Goal: Check status: Check status

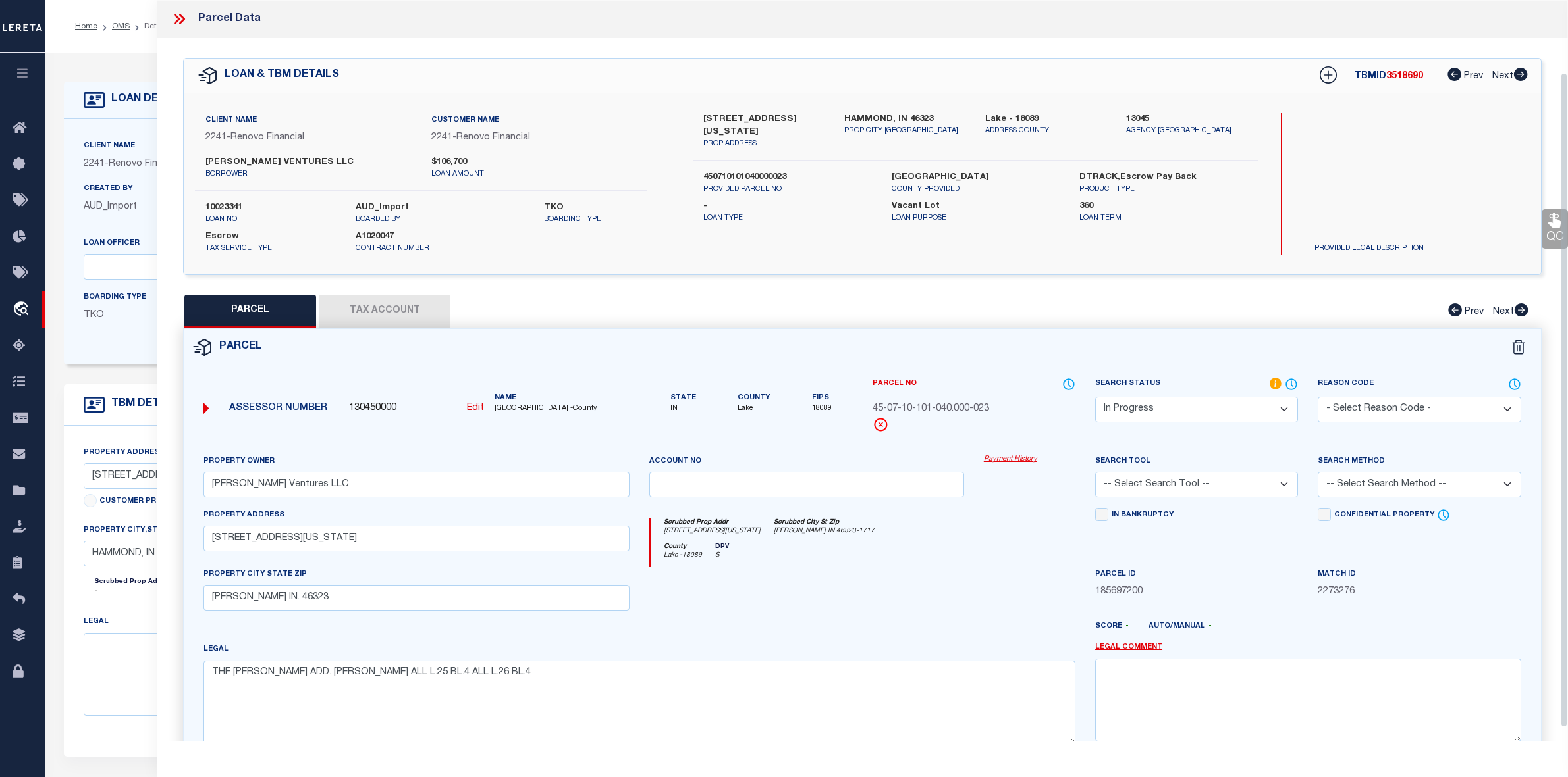
select select "IP"
select select "164194"
select select "25067"
select select "400"
select select "Escrow"
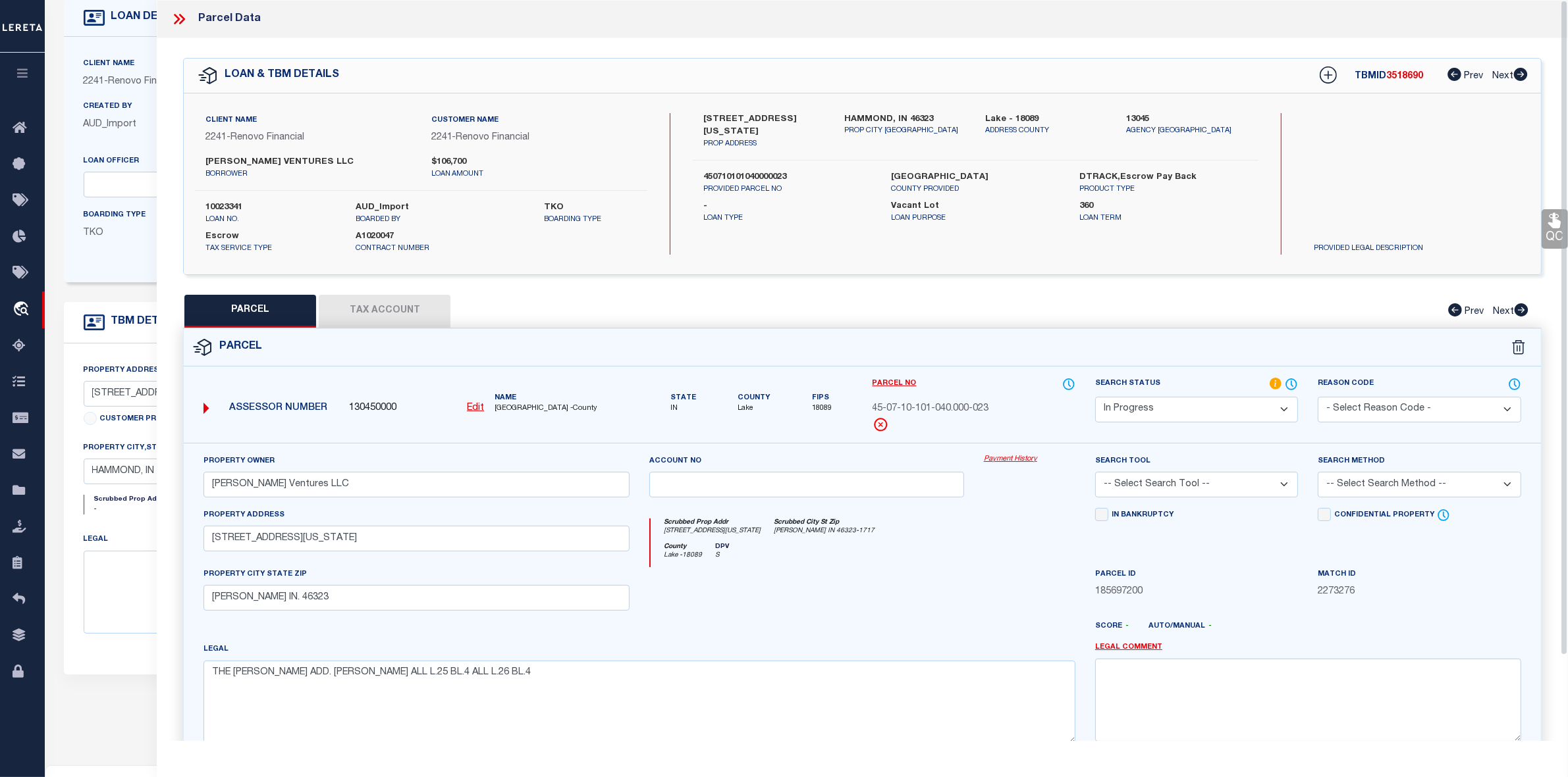
click at [185, 15] on icon at bounding box center [179, 19] width 17 height 17
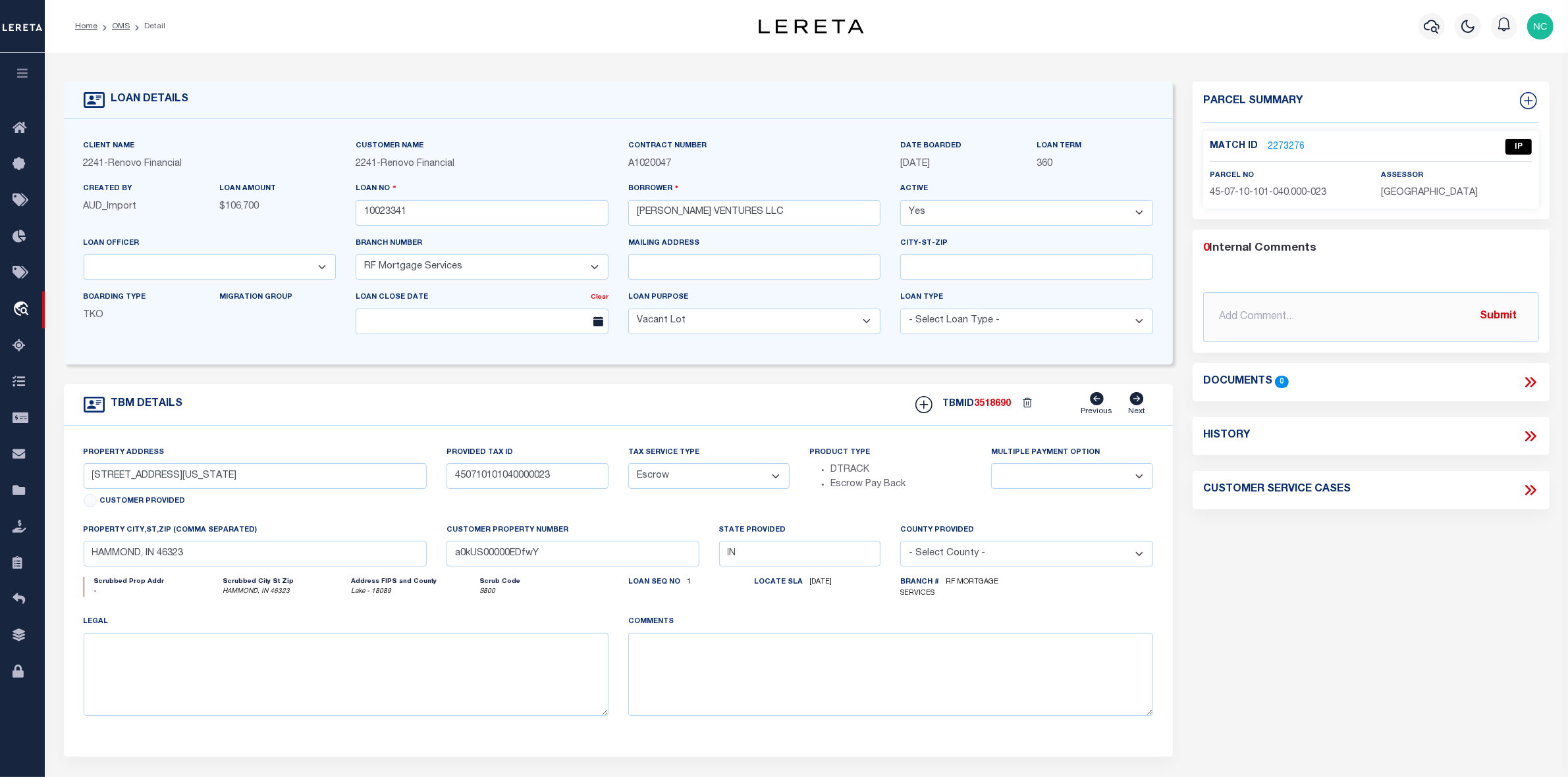
click at [123, 32] on li "OMS" at bounding box center [113, 25] width 32 height 12
click at [125, 25] on link "OMS" at bounding box center [120, 26] width 18 height 8
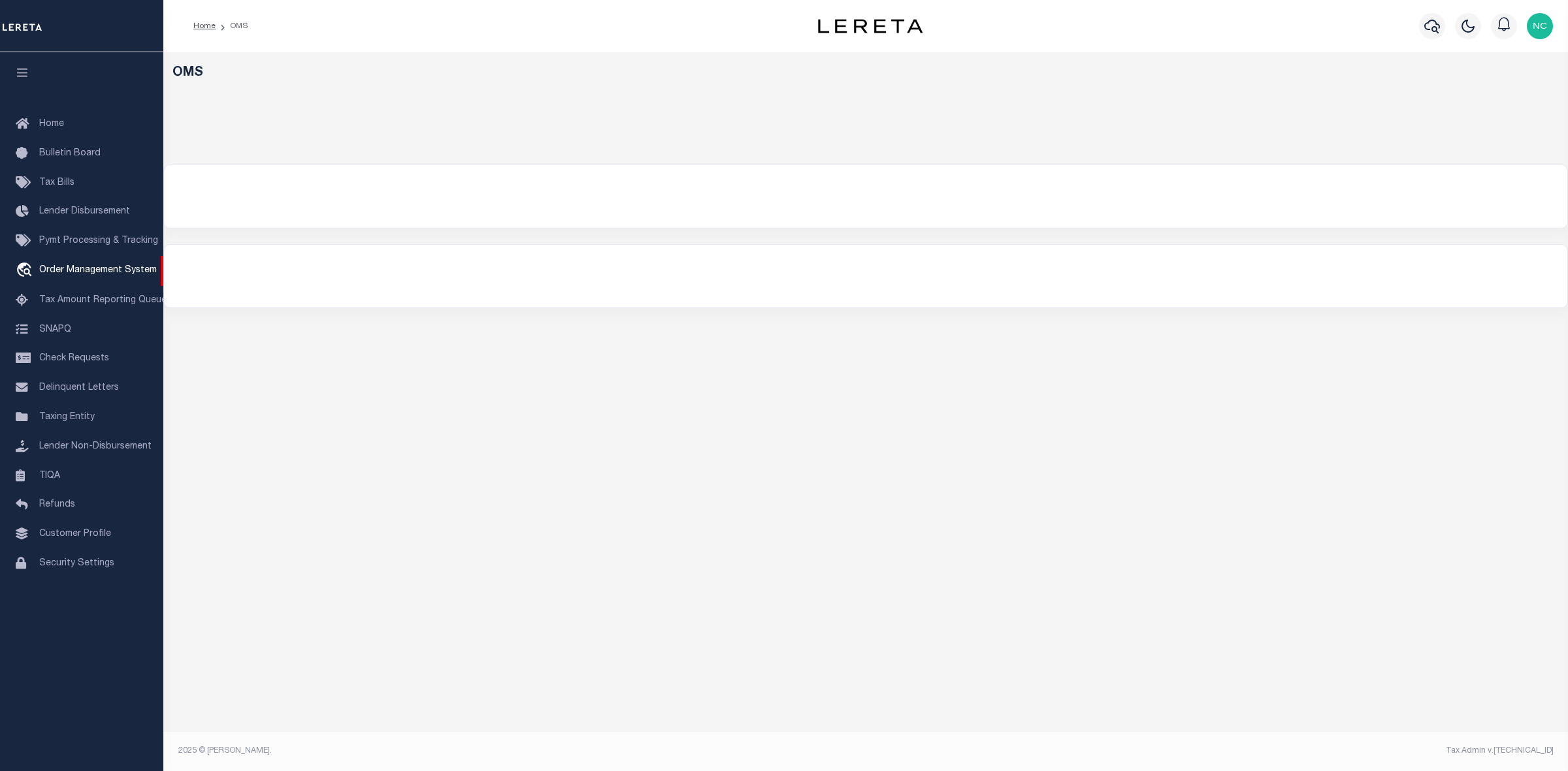
select select "200"
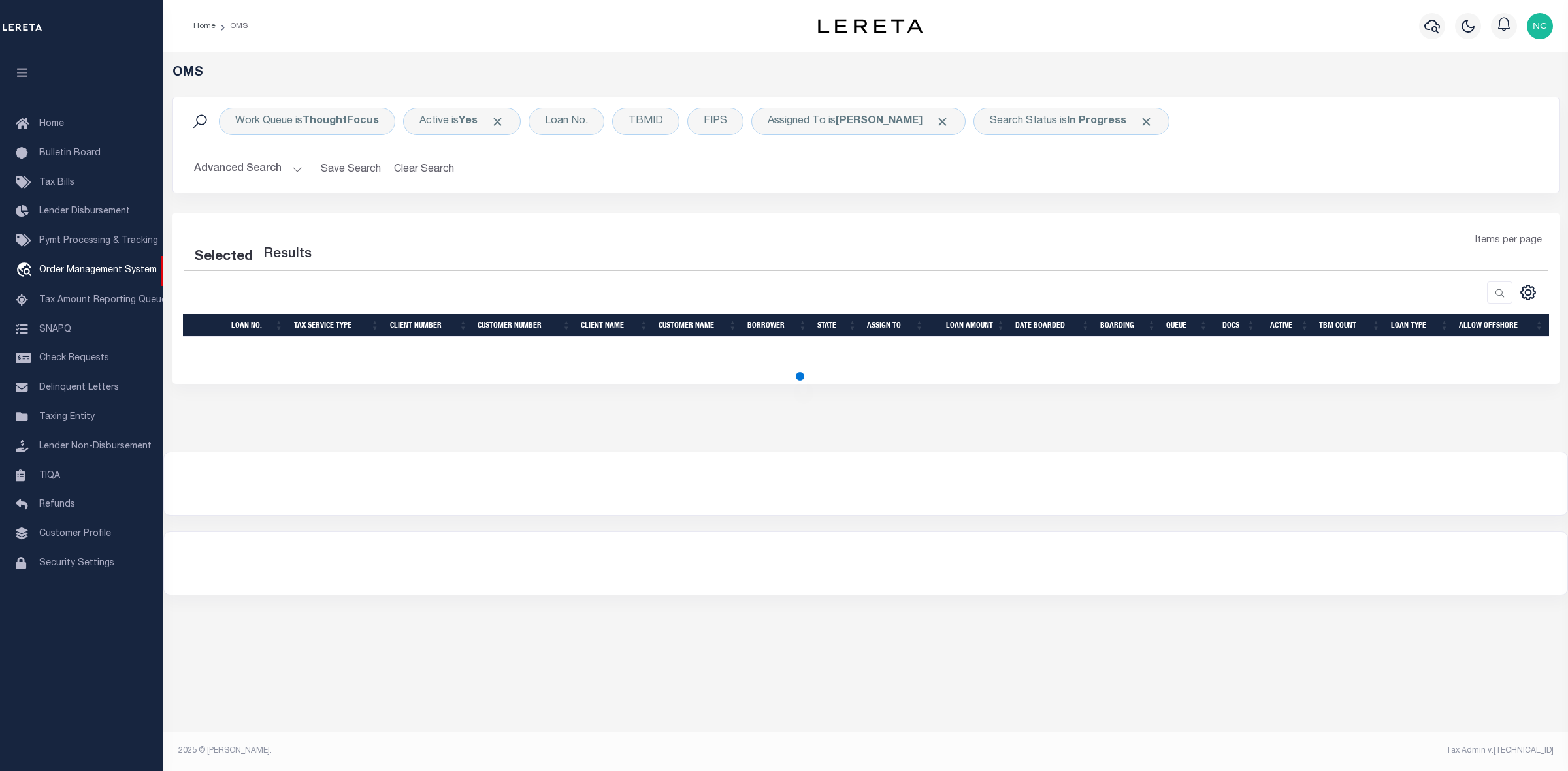
select select "200"
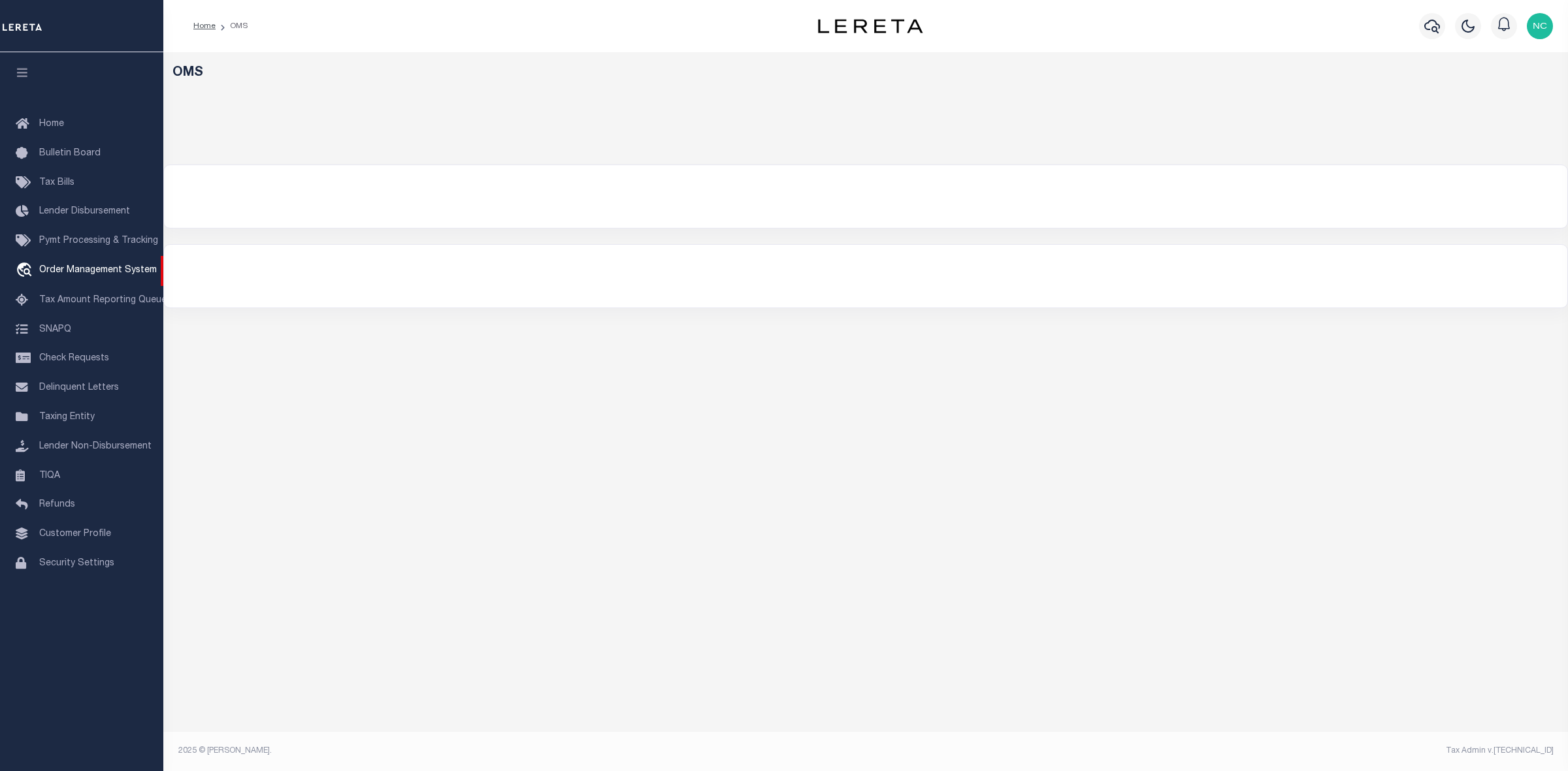
select select "200"
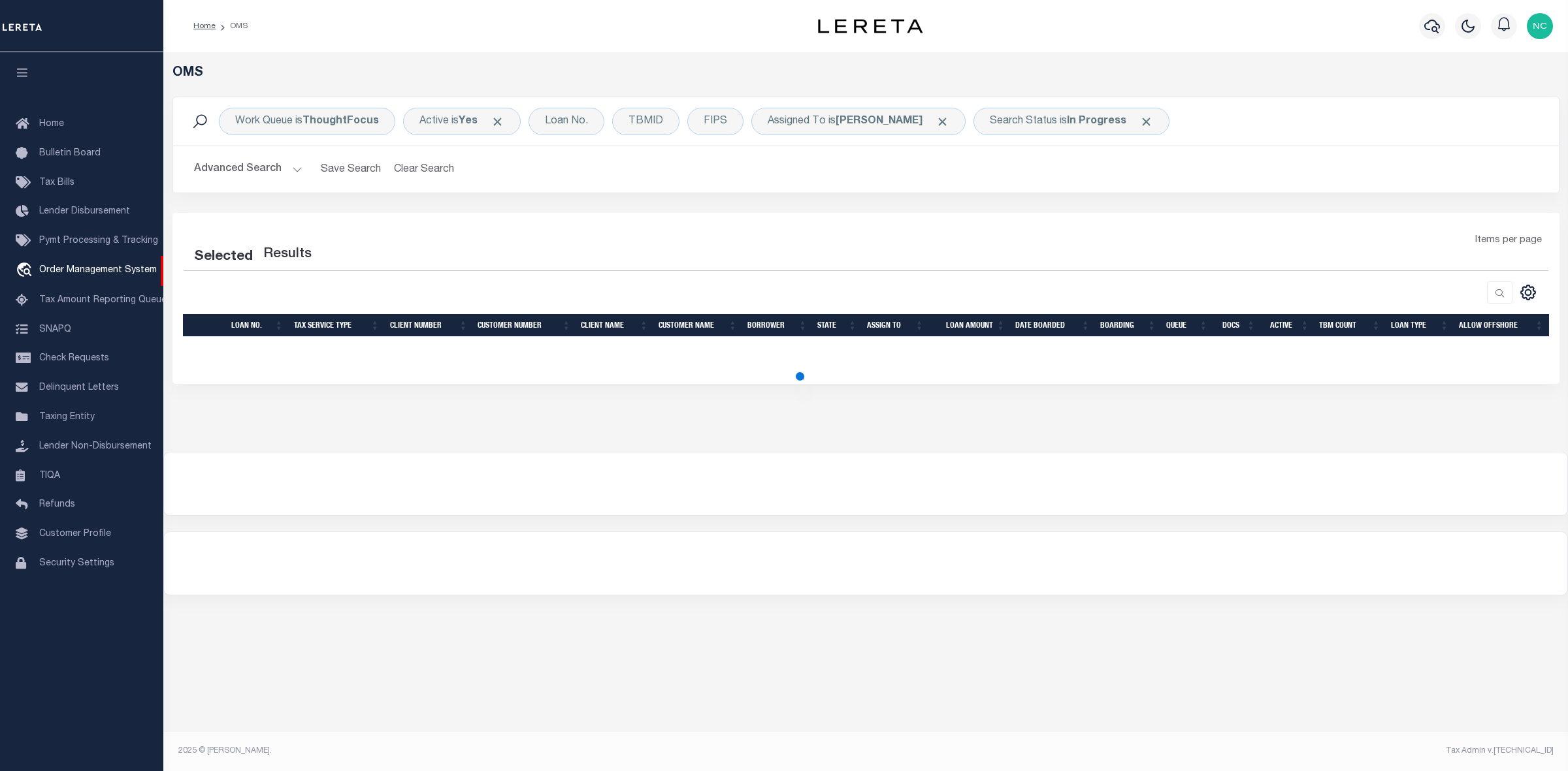
select select "200"
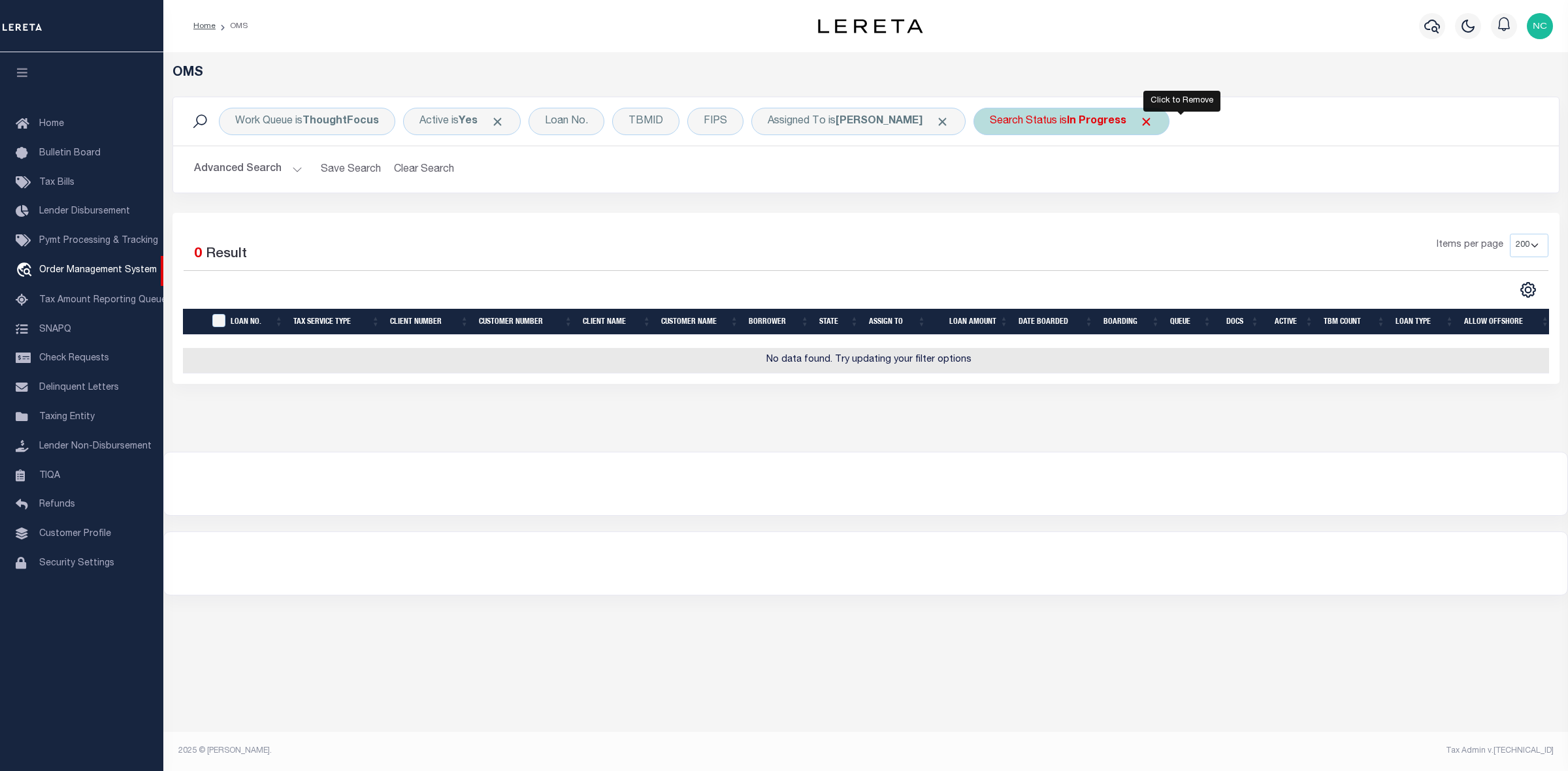
click at [1153, 116] on span "Click to Remove" at bounding box center [1146, 122] width 14 height 14
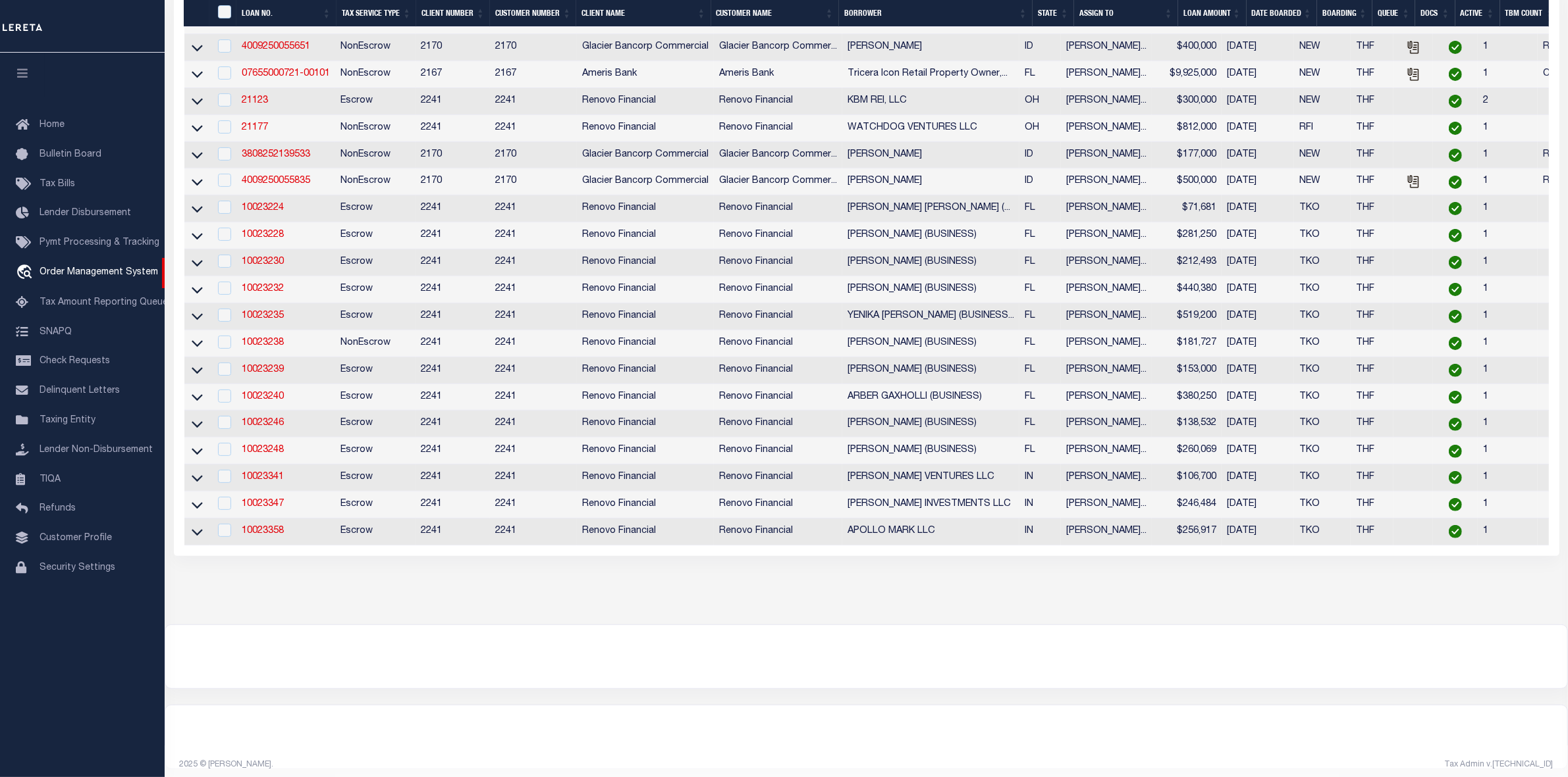
scroll to position [83, 0]
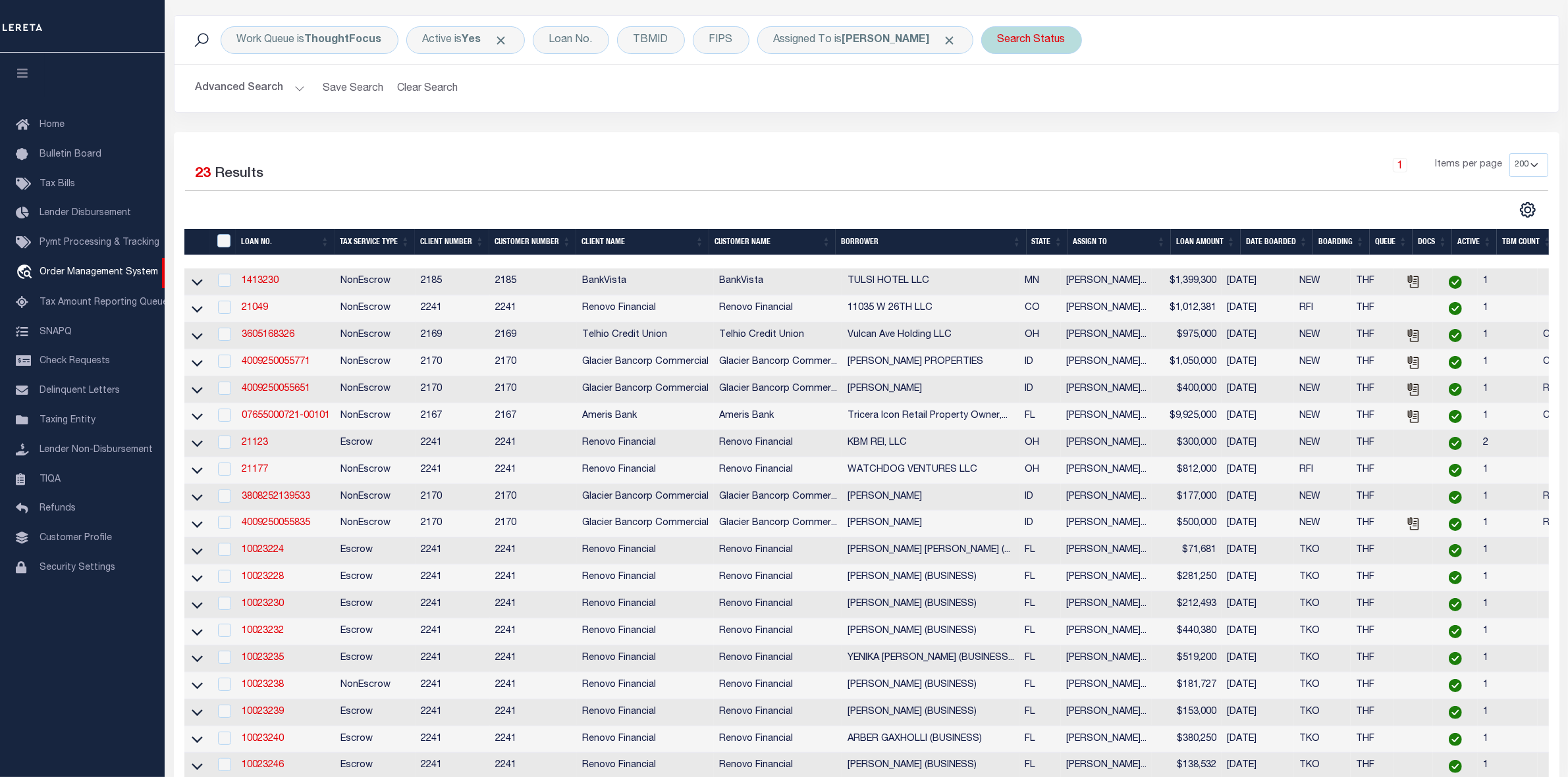
click at [1065, 30] on div "Search Status" at bounding box center [1031, 40] width 100 height 28
click at [1071, 107] on select "Automated Search Bad Parcel Complete Duplicate Parcel High Dollar Reporting In …" at bounding box center [1095, 104] width 194 height 25
select select "RD"
click at [1033, 93] on select "Automated Search Bad Parcel Complete Duplicate Parcel High Dollar Reporting In …" at bounding box center [1095, 104] width 194 height 25
click at [1192, 132] on input "Apply" at bounding box center [1172, 133] width 39 height 22
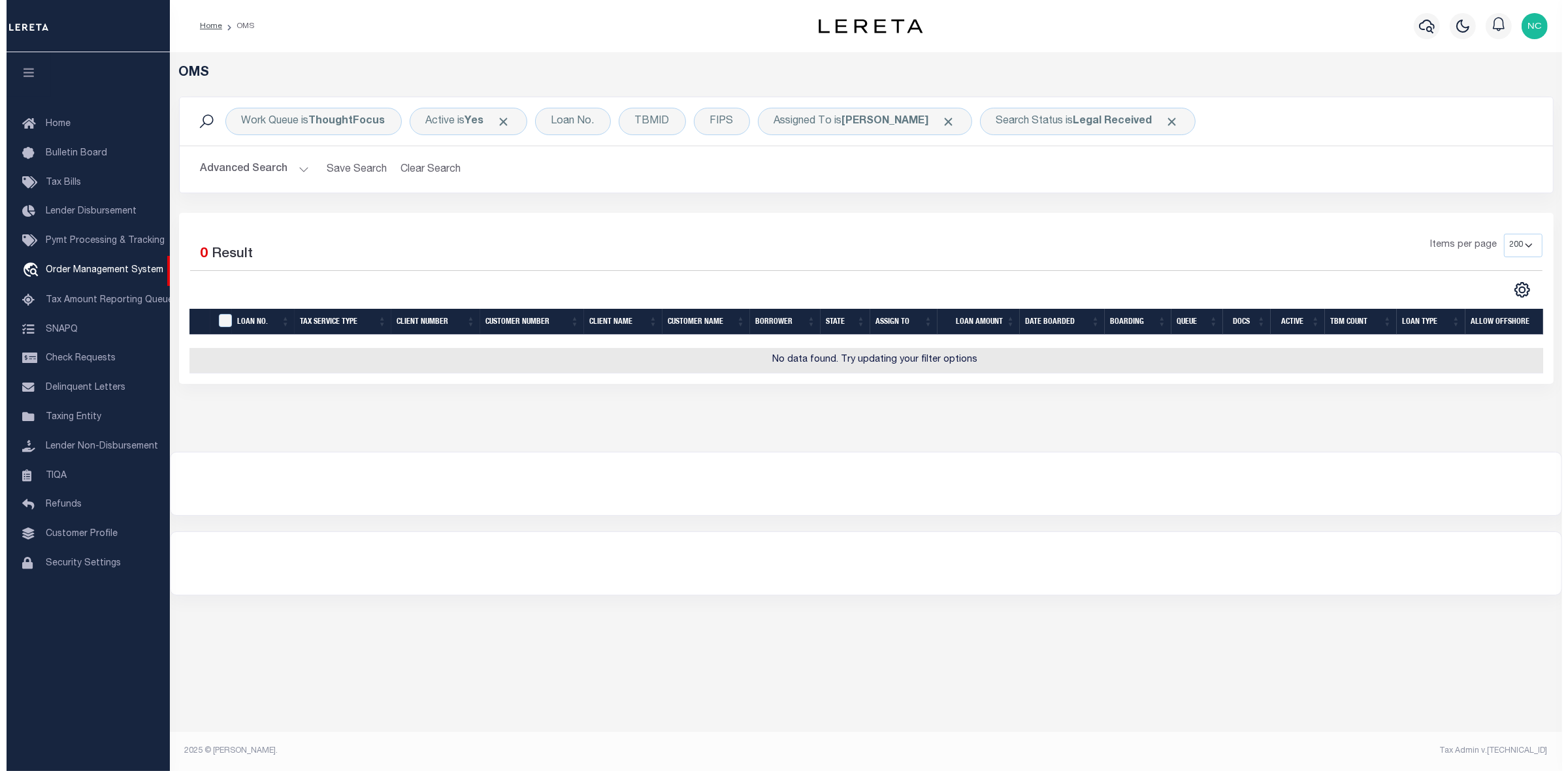
scroll to position [0, 0]
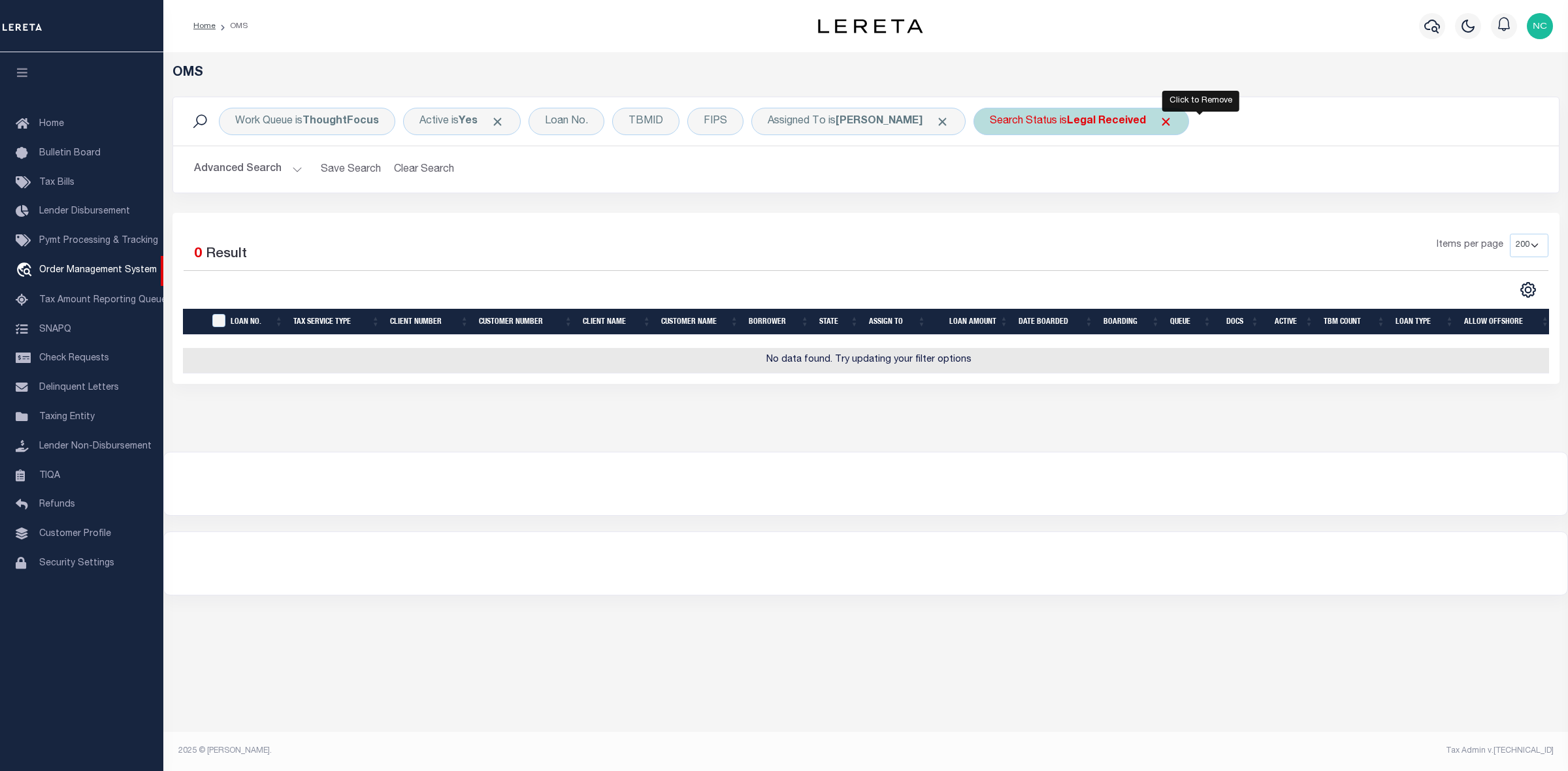
click at [1173, 116] on span "Click to Remove" at bounding box center [1166, 122] width 14 height 14
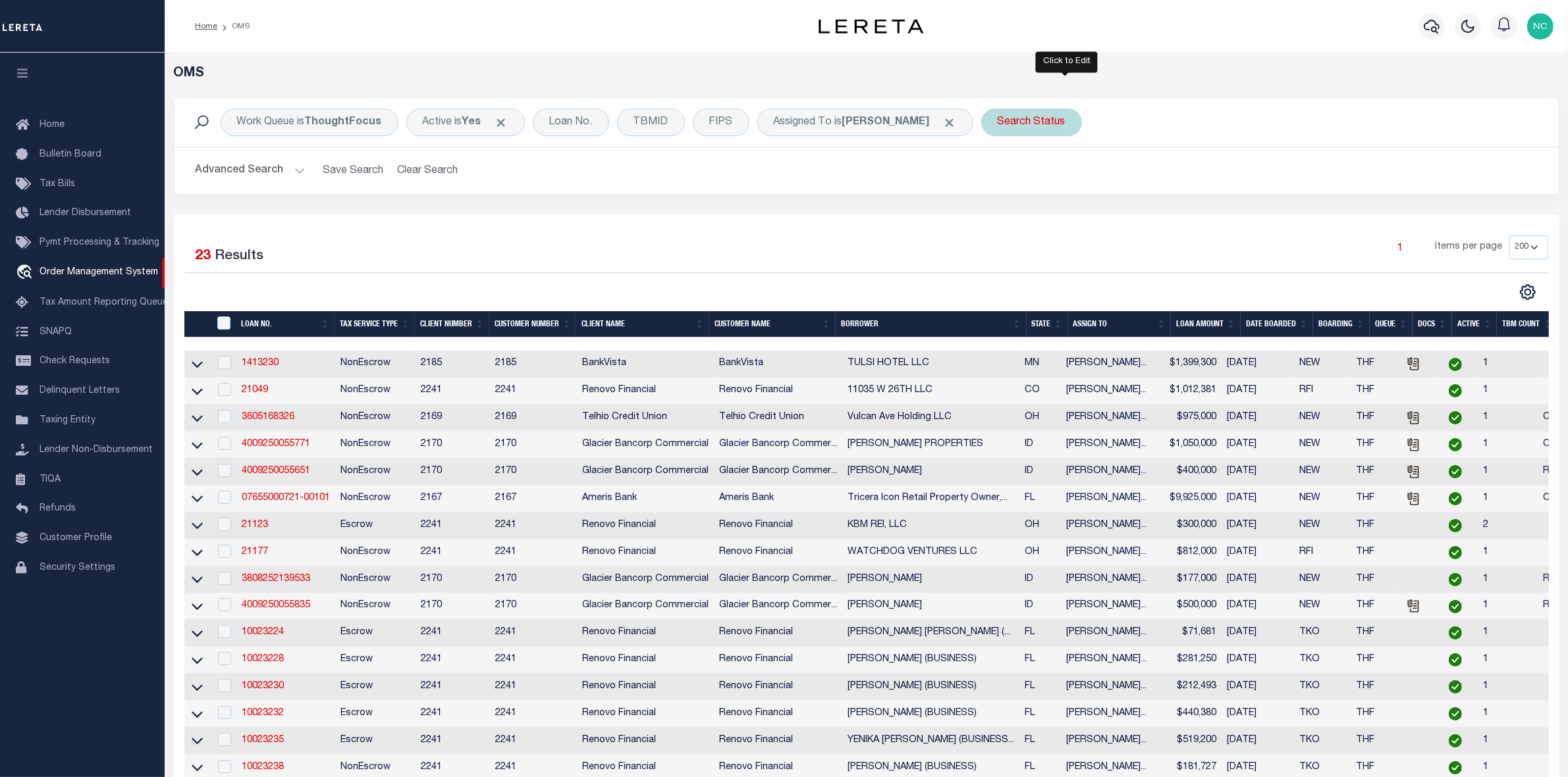
click at [1072, 120] on div "Search Status" at bounding box center [1031, 123] width 100 height 28
click at [1092, 172] on div "Is Contains Automated Search Bad Parcel Complete Duplicate Parcel High Dollar R…" at bounding box center [1095, 183] width 209 height 103
click at [1090, 181] on select "Automated Search Bad Parcel Complete Duplicate Parcel High Dollar Reporting In …" at bounding box center [1095, 187] width 194 height 25
select select "ND"
click at [1033, 175] on select "Automated Search Bad Parcel Complete Duplicate Parcel High Dollar Reporting In …" at bounding box center [1095, 187] width 194 height 25
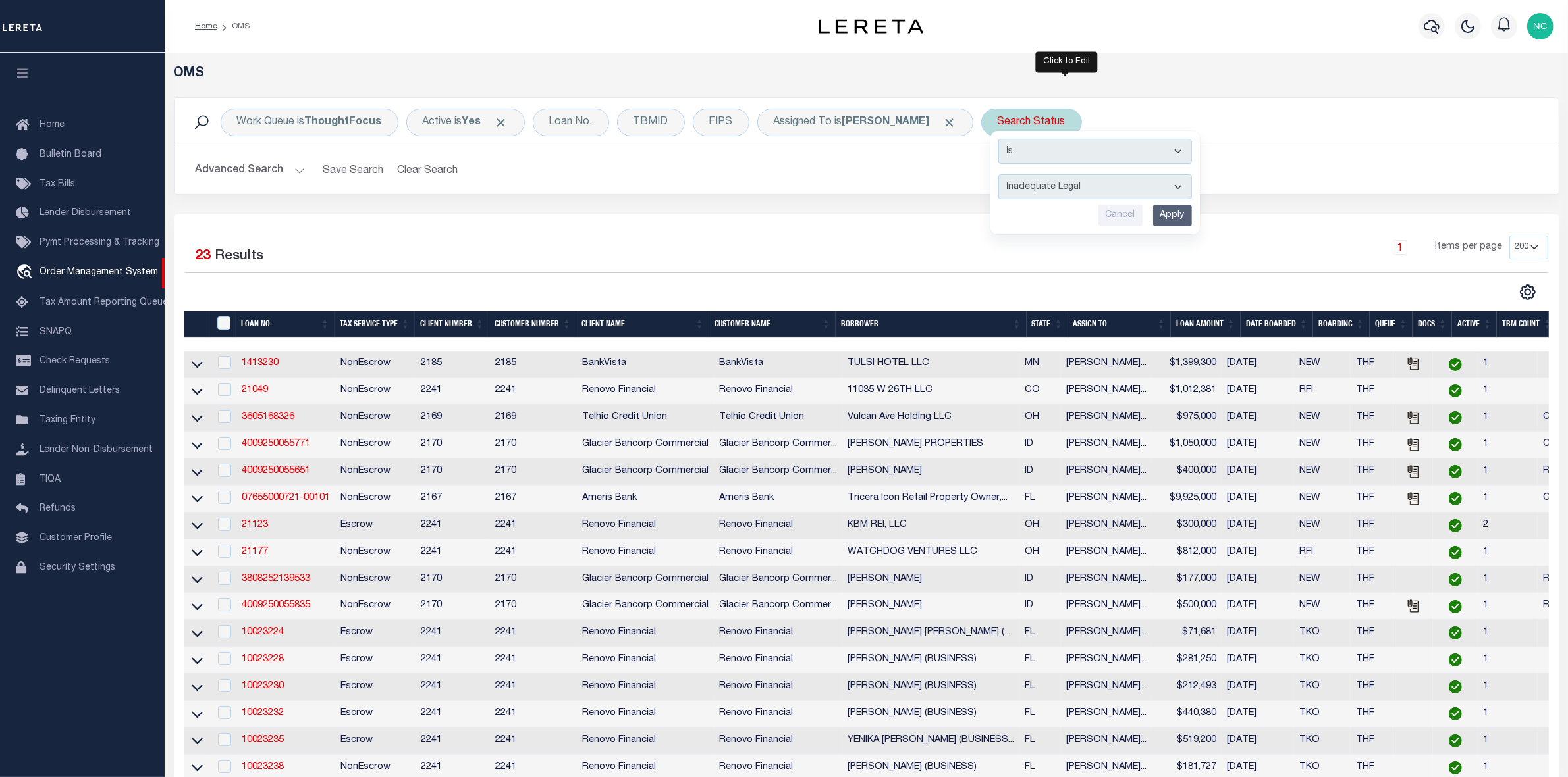
click at [1192, 211] on input "Apply" at bounding box center [1172, 215] width 39 height 22
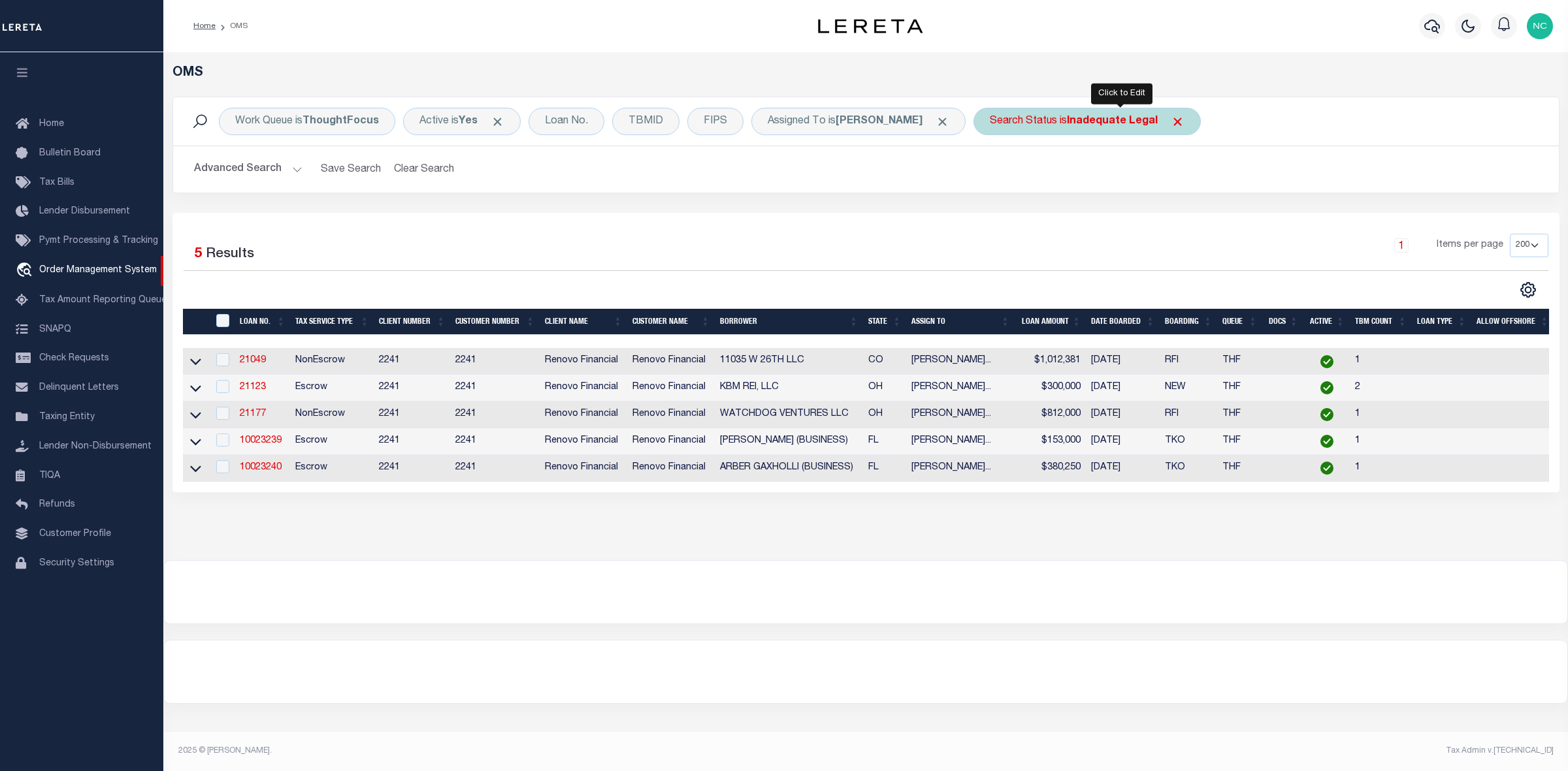
click at [1138, 121] on b "Inadequate Legal" at bounding box center [1112, 122] width 91 height 11
click at [1119, 181] on select "Automated Search Bad Parcel Complete Duplicate Parcel High Dollar Reporting In …" at bounding box center [1086, 185] width 192 height 25
select select "IP"
click at [1025, 174] on select "Automated Search Bad Parcel Complete Duplicate Parcel High Dollar Reporting In …" at bounding box center [1086, 185] width 192 height 25
click at [1183, 207] on input "Apply" at bounding box center [1163, 214] width 38 height 21
